Goal: Information Seeking & Learning: Learn about a topic

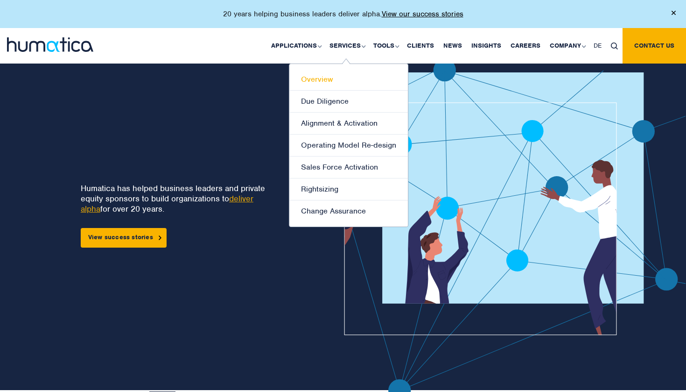
click at [321, 82] on link "Overview" at bounding box center [348, 80] width 119 height 22
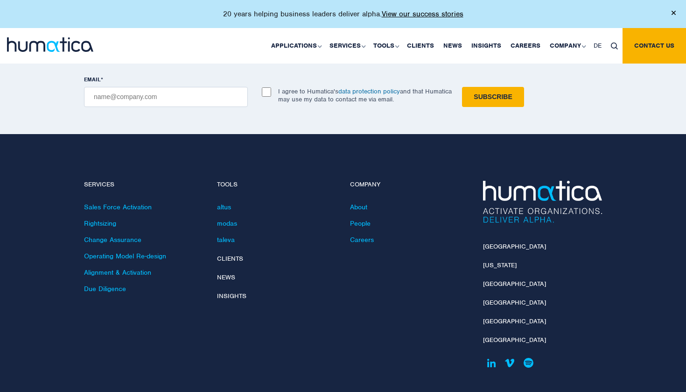
scroll to position [1904, 0]
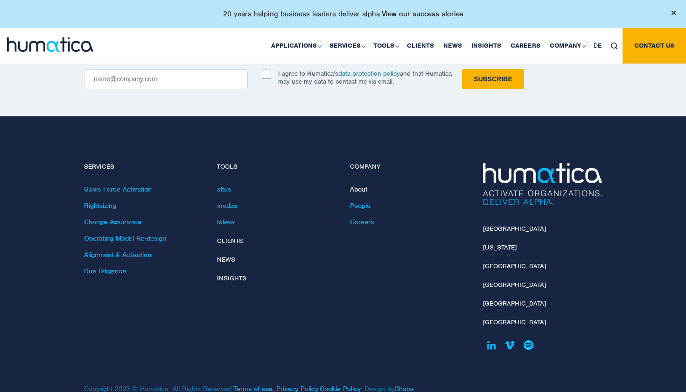
click at [356, 185] on link "About" at bounding box center [358, 189] width 17 height 8
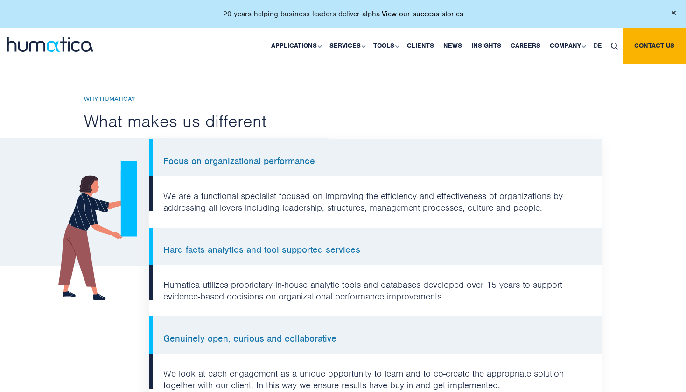
scroll to position [685, 0]
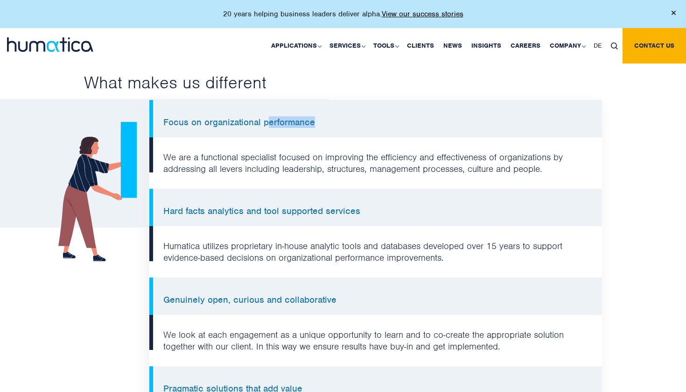
drag, startPoint x: 266, startPoint y: 119, endPoint x: 358, endPoint y: 119, distance: 92.0
click at [358, 119] on li "Focus on organizational performance" at bounding box center [375, 118] width 453 height 37
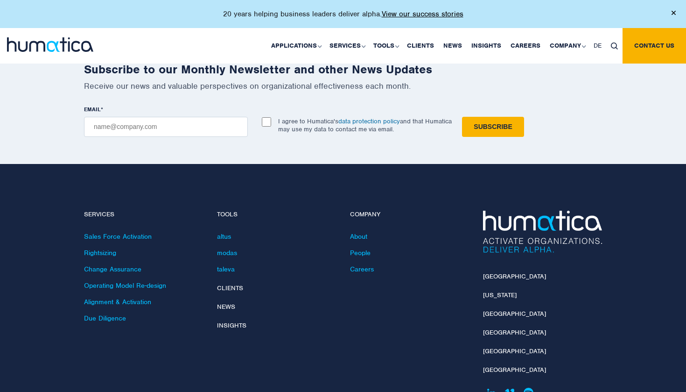
scroll to position [2196, 0]
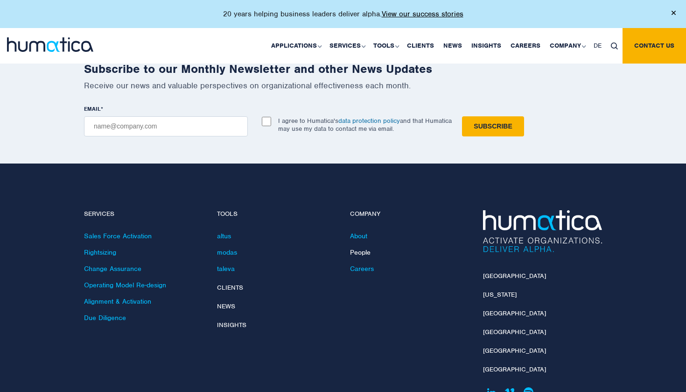
click at [360, 248] on link "People" at bounding box center [360, 252] width 21 height 8
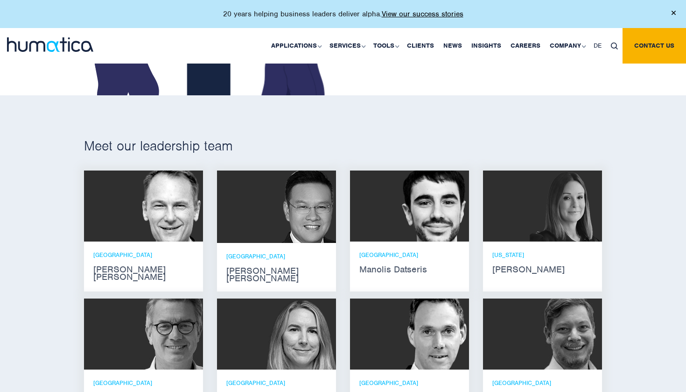
scroll to position [673, 0]
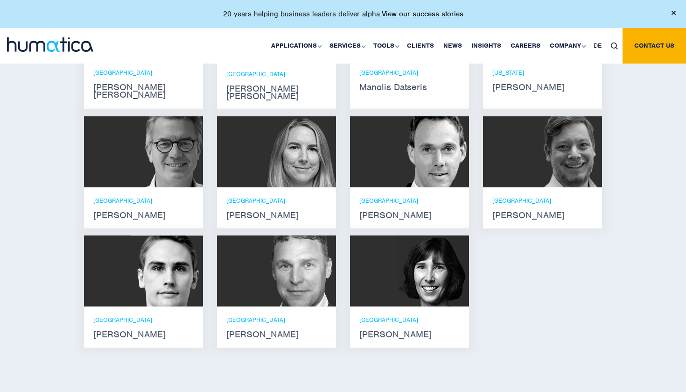
click at [249, 211] on strong "[PERSON_NAME]" at bounding box center [276, 214] width 100 height 7
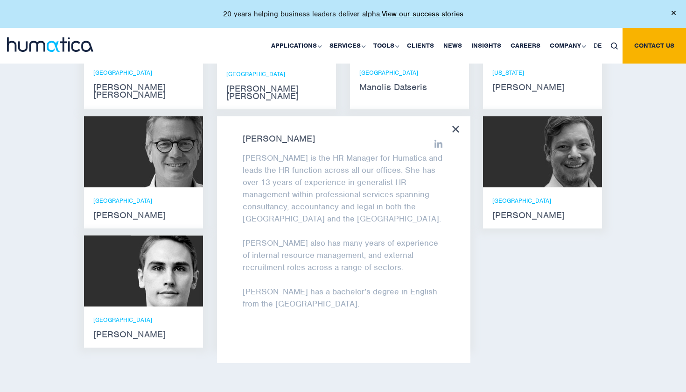
click at [439, 140] on icon at bounding box center [438, 144] width 8 height 8
click at [458, 126] on icon at bounding box center [455, 129] width 7 height 7
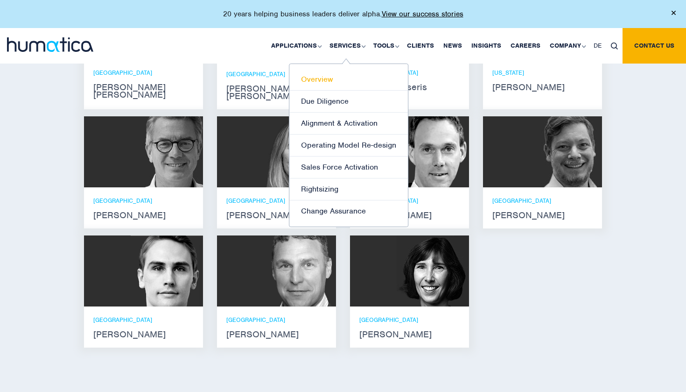
click at [317, 82] on link "Overview" at bounding box center [348, 80] width 119 height 22
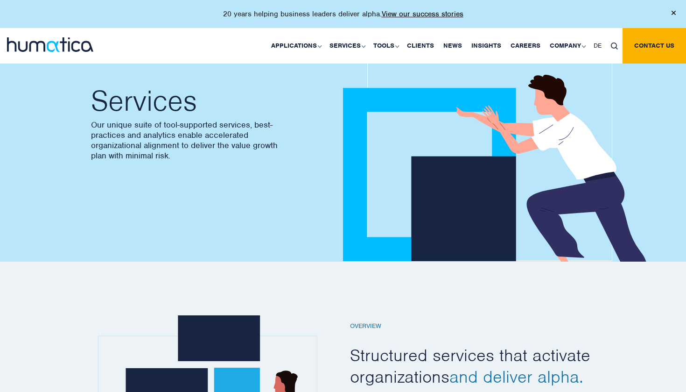
scroll to position [49, 0]
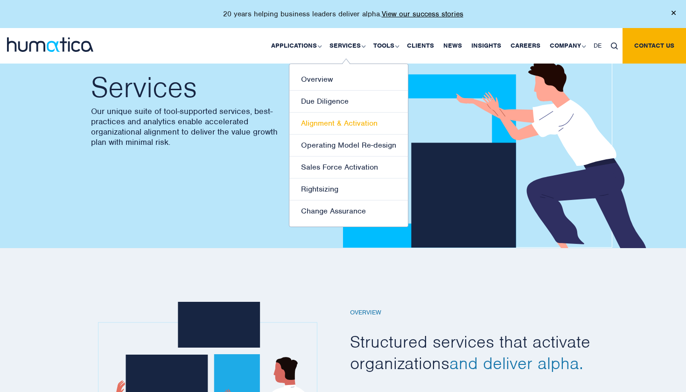
click at [327, 125] on link "Alignment & Activation" at bounding box center [348, 124] width 119 height 22
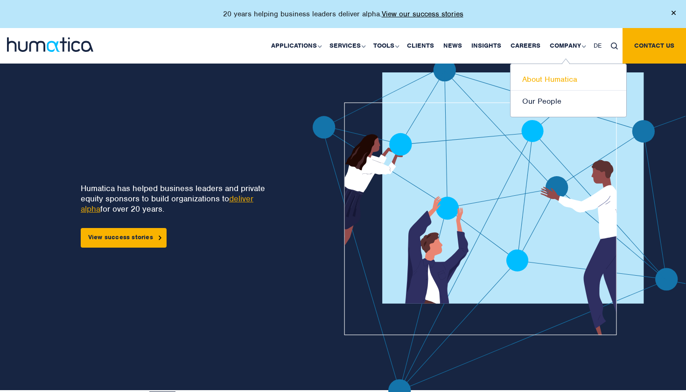
click at [540, 77] on link "About Humatica" at bounding box center [569, 80] width 116 height 22
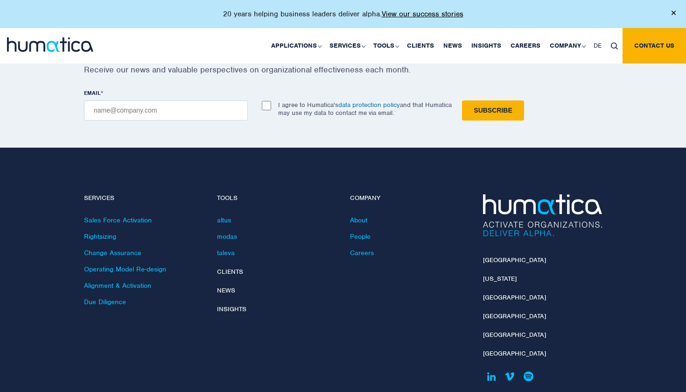
scroll to position [2212, 0]
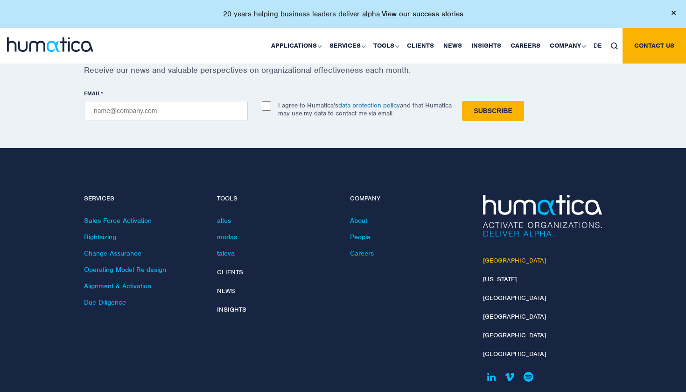
click at [493, 256] on link "[GEOGRAPHIC_DATA]" at bounding box center [514, 260] width 63 height 8
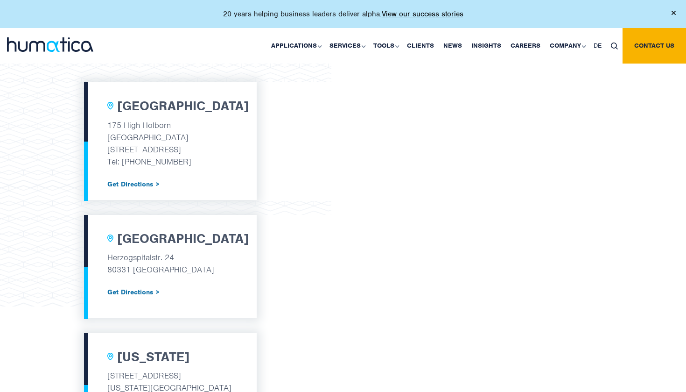
scroll to position [257, 0]
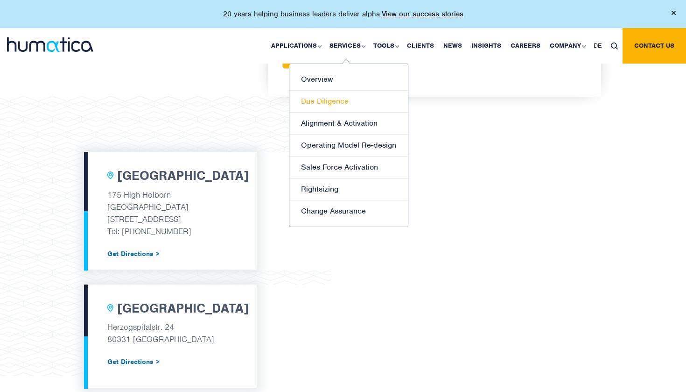
click at [315, 97] on link "Due Diligence" at bounding box center [348, 102] width 119 height 22
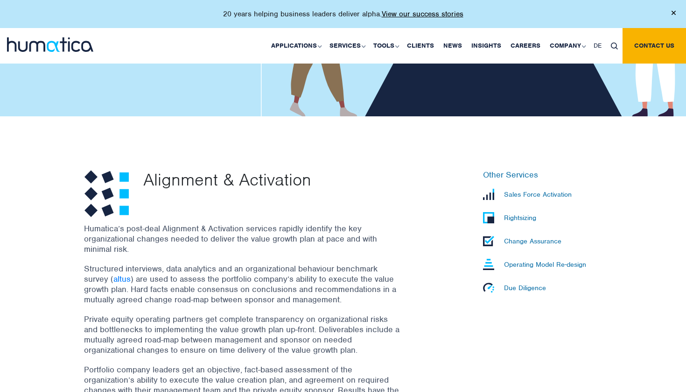
scroll to position [243, 0]
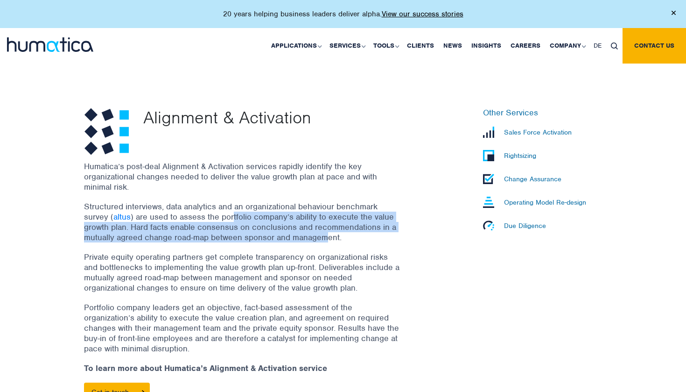
drag, startPoint x: 232, startPoint y: 221, endPoint x: 325, endPoint y: 241, distance: 95.5
click at [325, 241] on p "Structured interviews, data analytics and an organizational behaviour benchmark…" at bounding box center [242, 221] width 317 height 41
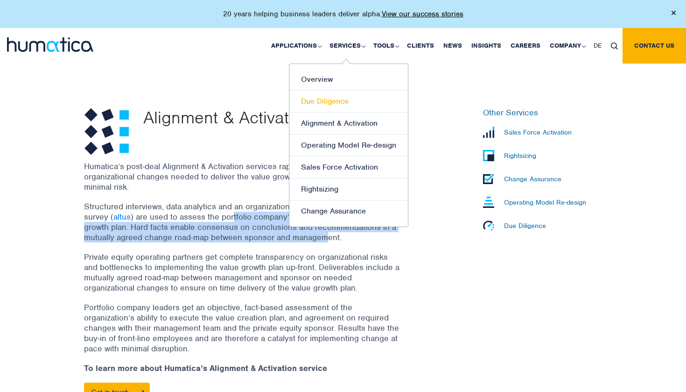
click at [331, 99] on link "Due Diligence" at bounding box center [348, 102] width 119 height 22
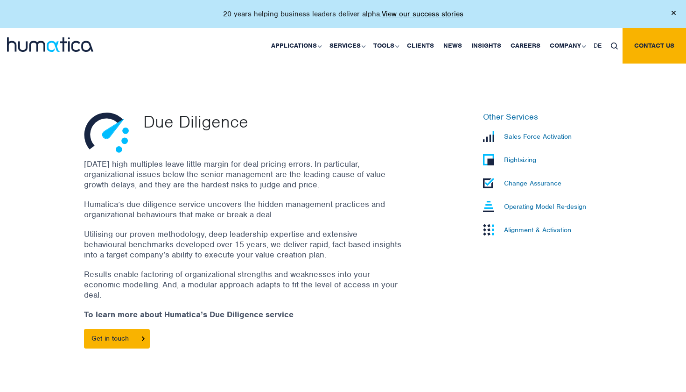
scroll to position [241, 0]
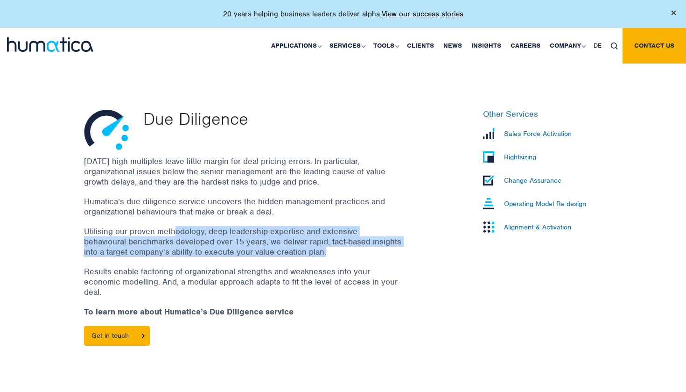
drag, startPoint x: 177, startPoint y: 230, endPoint x: 303, endPoint y: 252, distance: 127.6
click at [303, 252] on p "Utilising our proven methodology, deep leadership expertise and extensive behav…" at bounding box center [242, 241] width 317 height 31
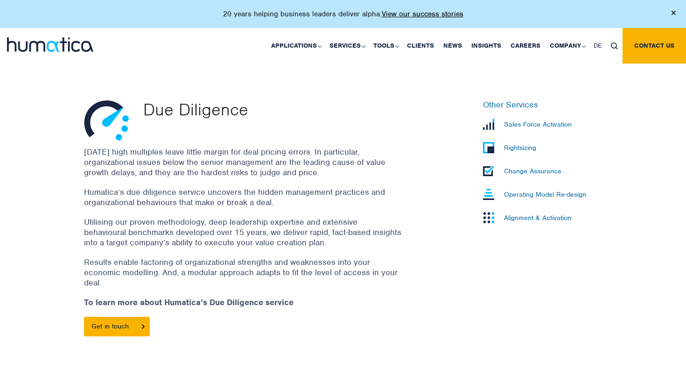
scroll to position [236, 0]
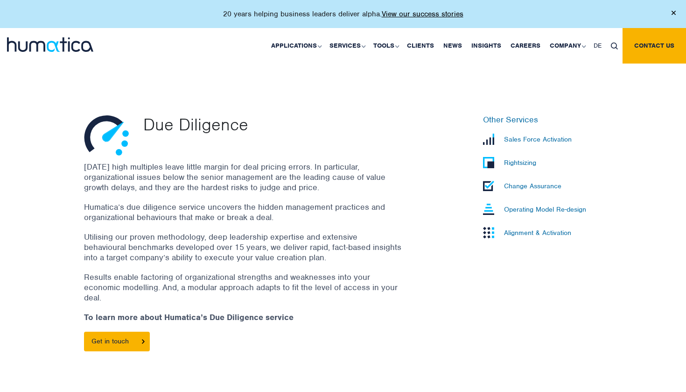
click at [260, 135] on div "Due Diligence" at bounding box center [284, 135] width 296 height 41
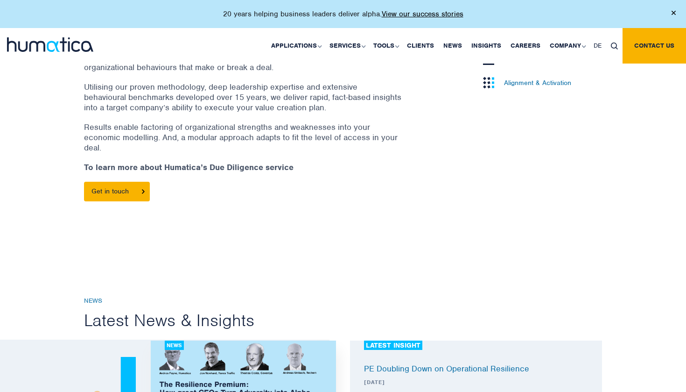
scroll to position [299, 0]
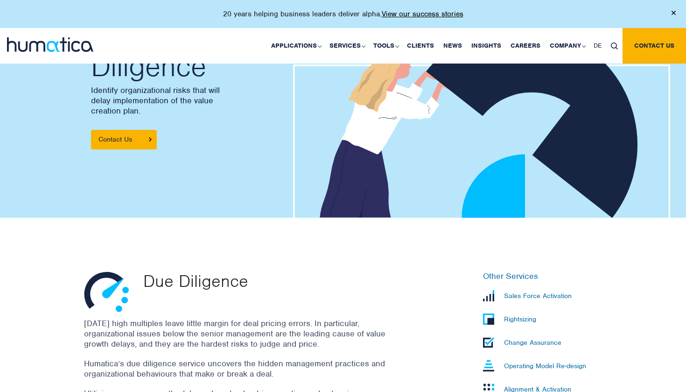
scroll to position [144, 0]
